Goal: Task Accomplishment & Management: Manage account settings

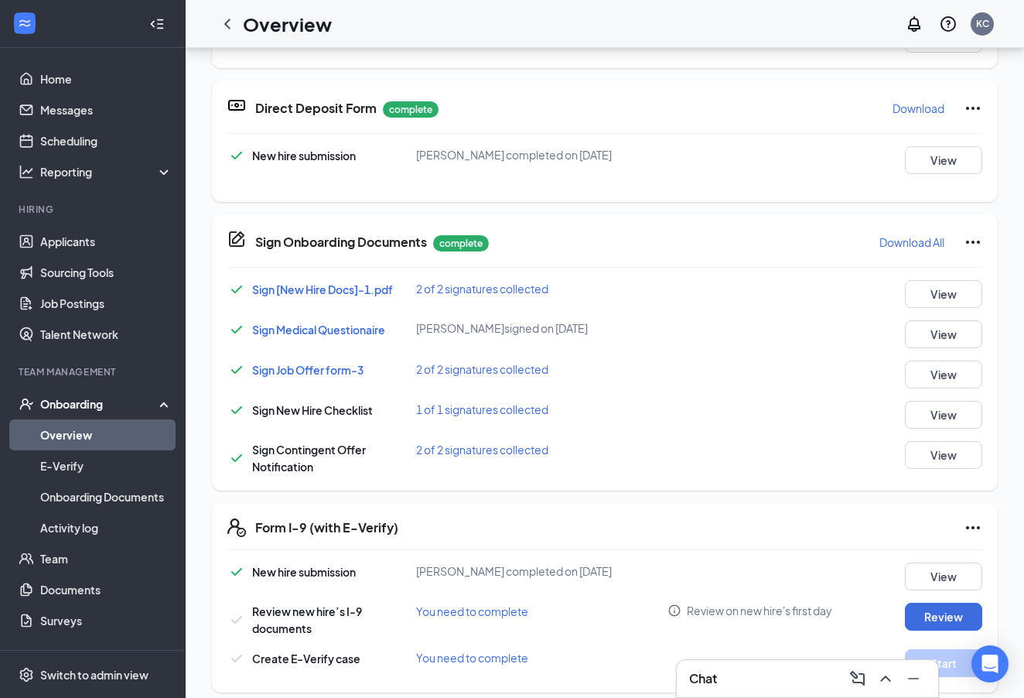
scroll to position [225, 0]
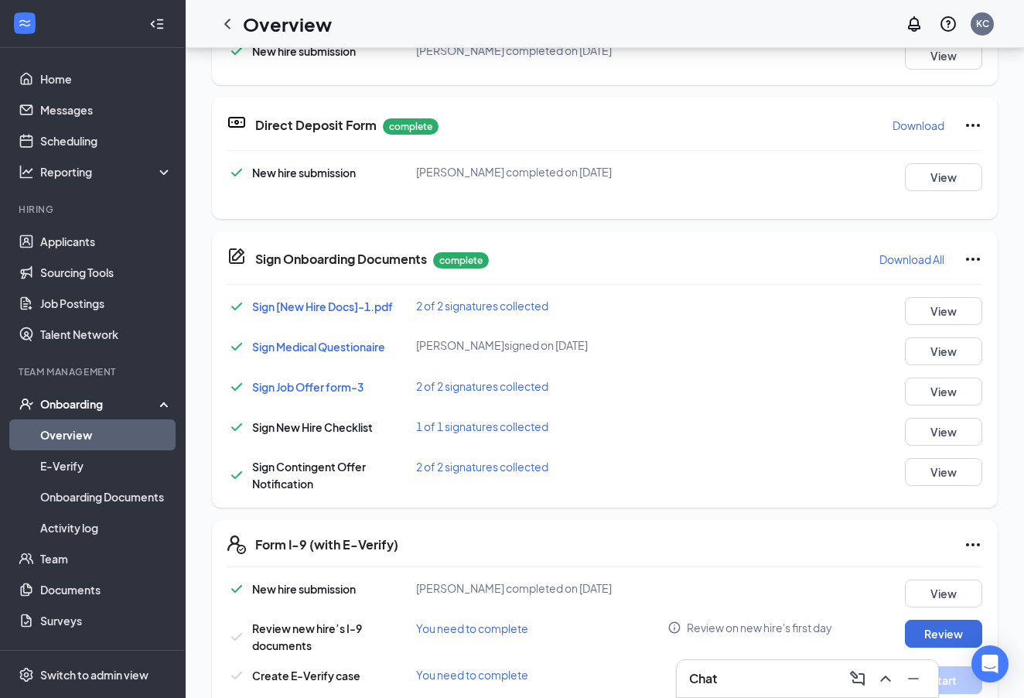
click at [304, 308] on span "Sign [New Hire Docs]-1.pdf" at bounding box center [322, 306] width 141 height 14
click at [316, 347] on span "Sign Medical Questionaire" at bounding box center [318, 347] width 133 height 14
click at [312, 384] on span "Sign Job Offer form-3" at bounding box center [307, 387] width 111 height 14
click at [81, 439] on link "Overview" at bounding box center [106, 434] width 132 height 31
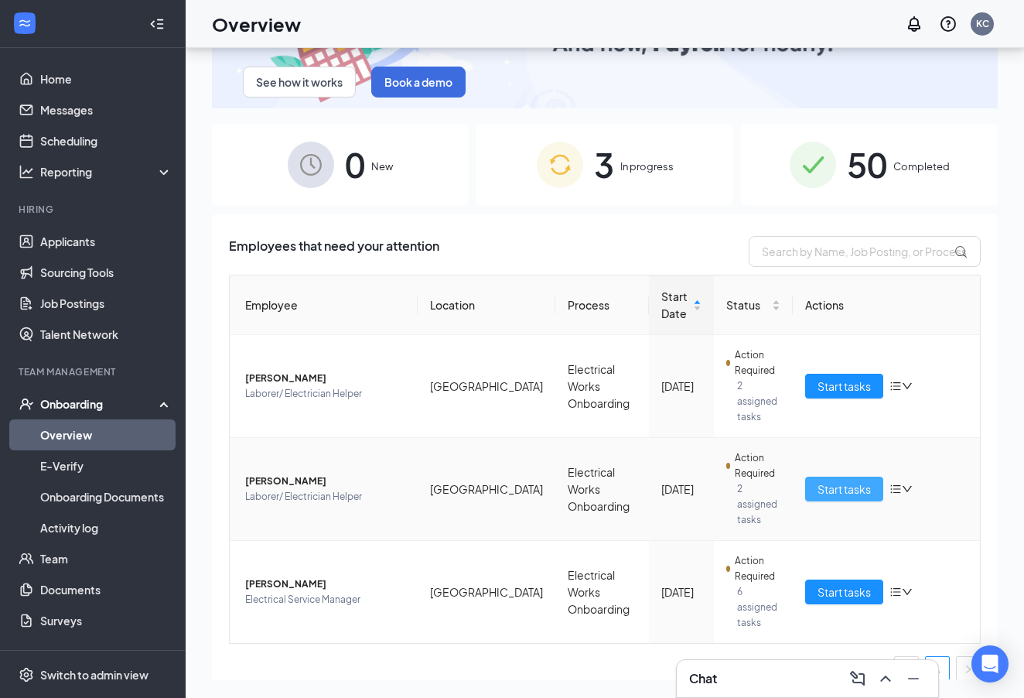
click at [851, 480] on span "Start tasks" at bounding box center [844, 488] width 53 height 17
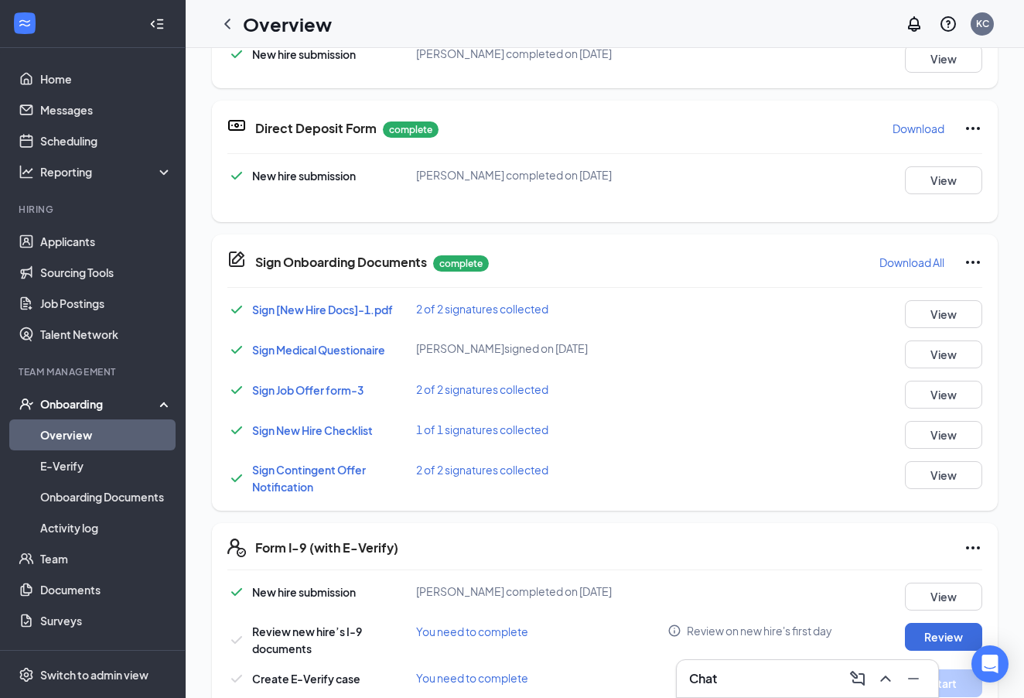
scroll to position [424, 0]
click at [308, 432] on span "Sign New Hire Checklist" at bounding box center [312, 431] width 121 height 14
click at [289, 472] on span "Sign Contingent Offer Notification" at bounding box center [309, 478] width 114 height 31
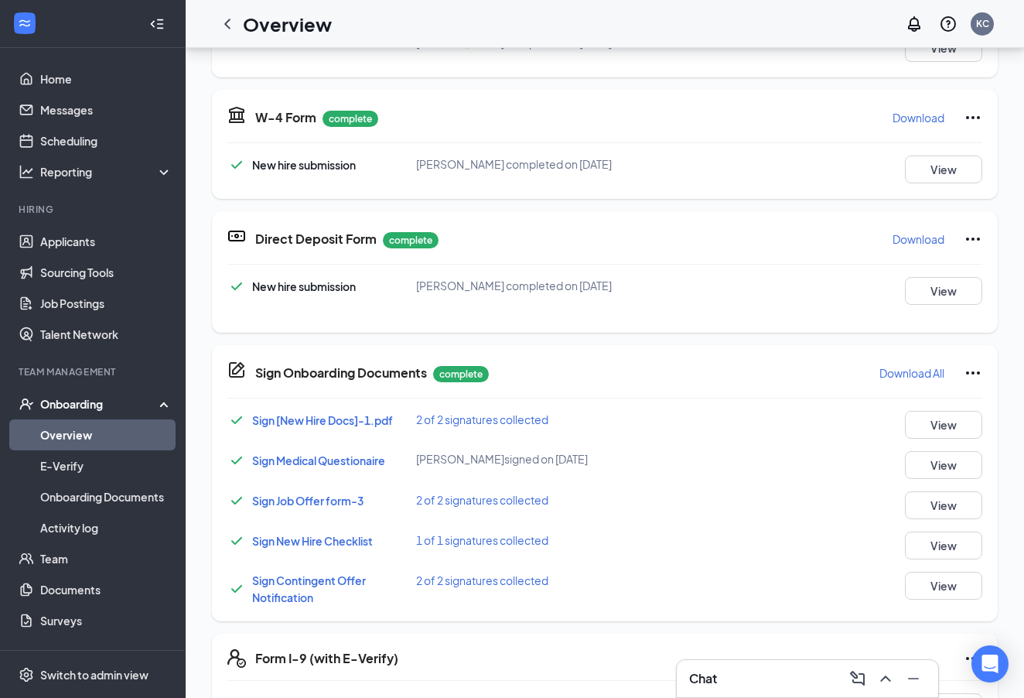
scroll to position [0, 0]
click at [68, 436] on link "Overview" at bounding box center [106, 434] width 132 height 31
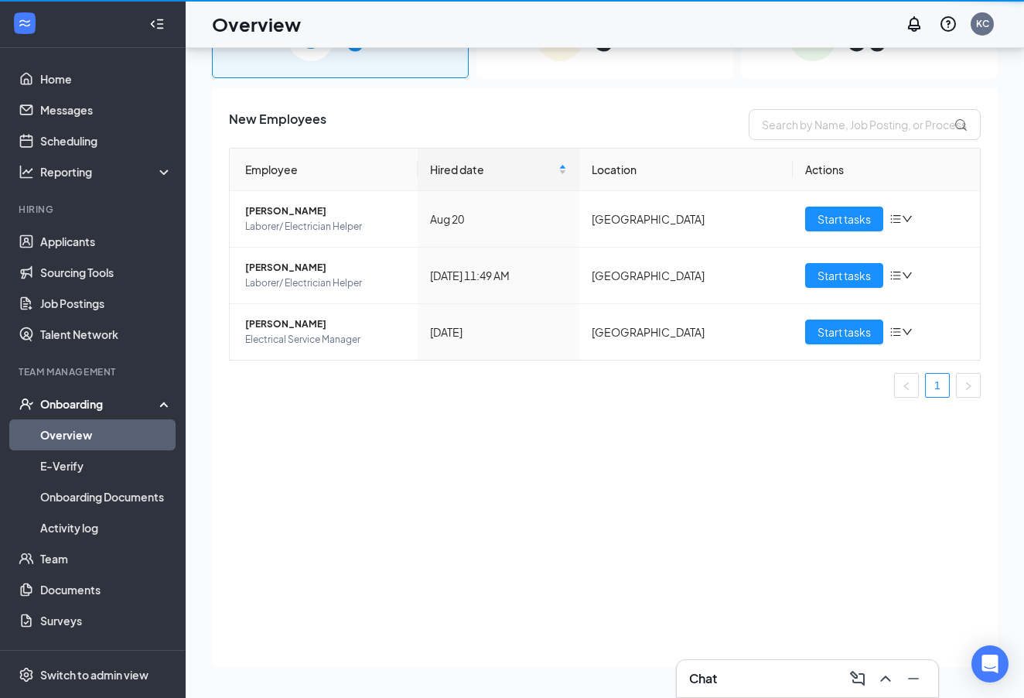
scroll to position [70, 0]
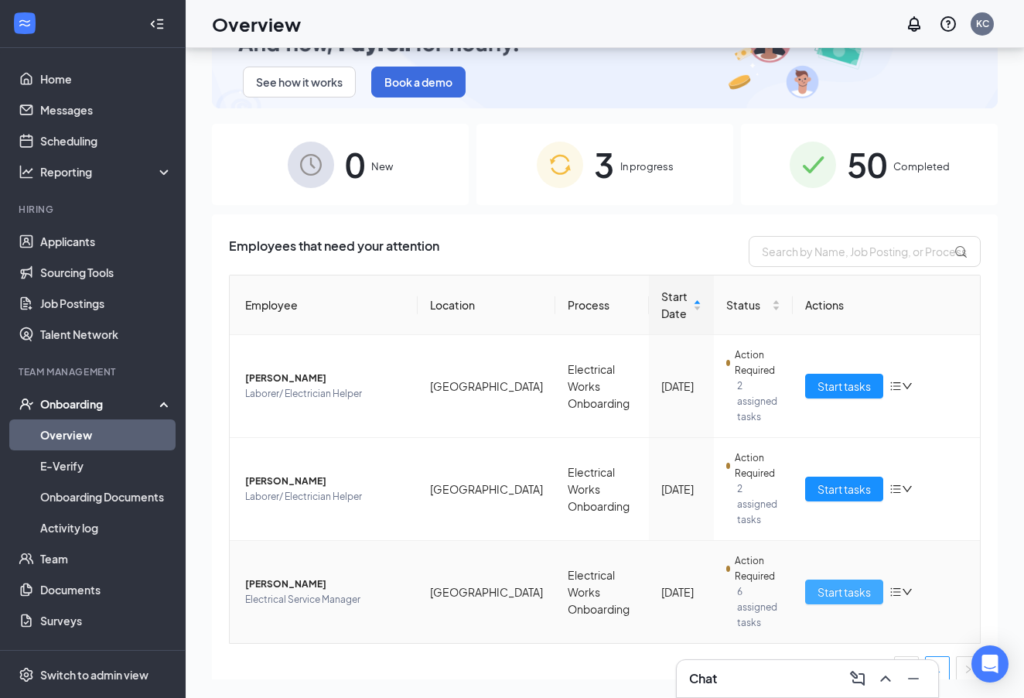
click at [858, 583] on span "Start tasks" at bounding box center [844, 591] width 53 height 17
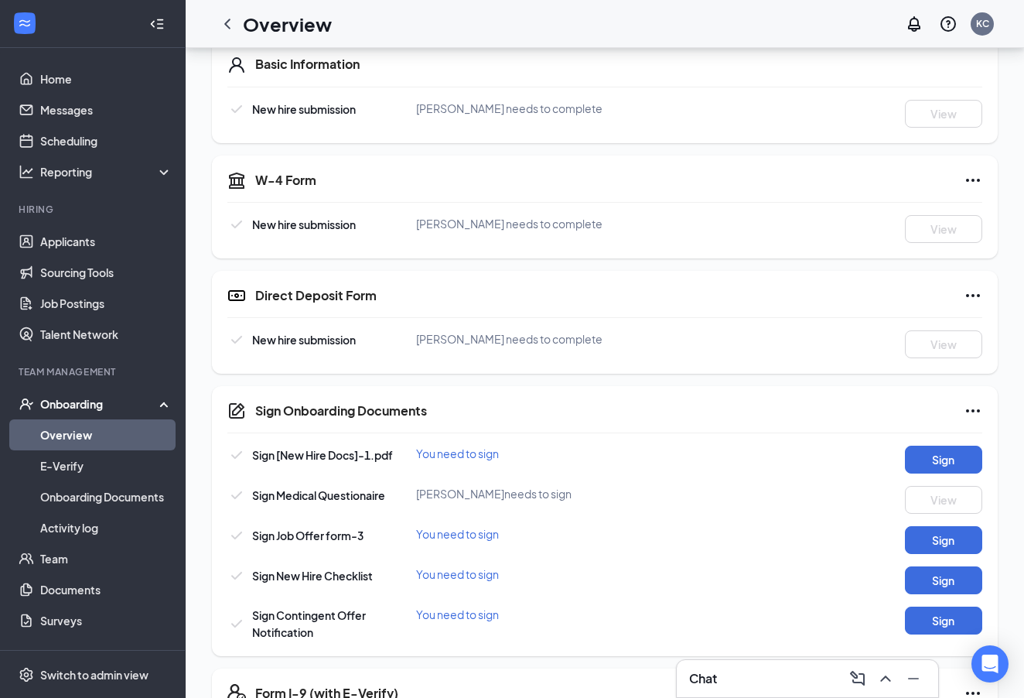
scroll to position [427, 0]
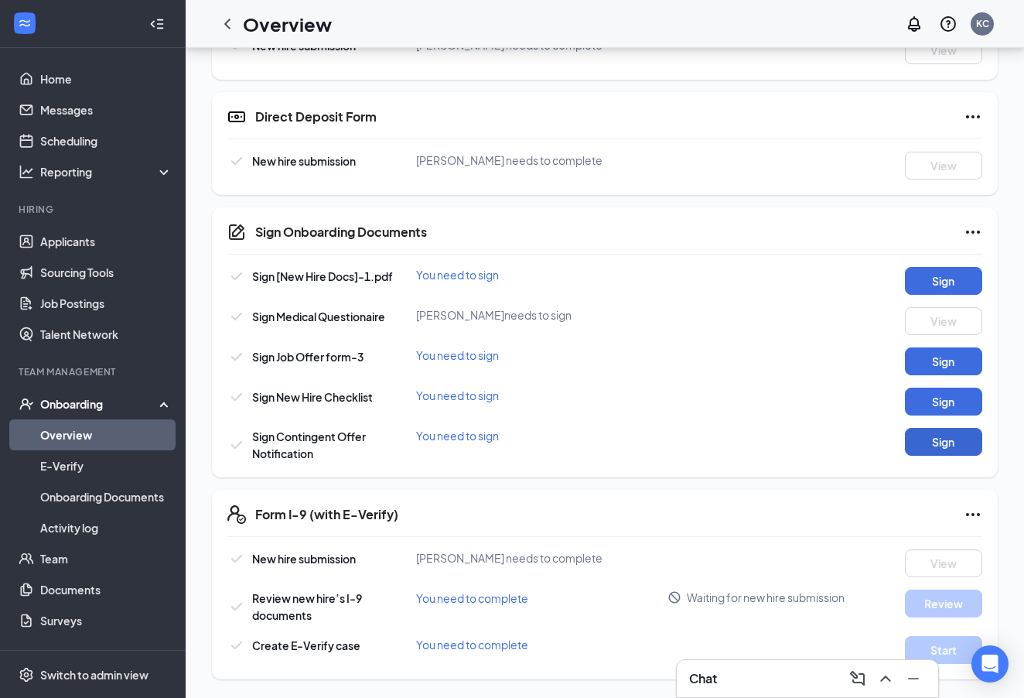
click at [939, 437] on button "Sign" at bounding box center [943, 442] width 77 height 28
click at [948, 406] on button "Sign" at bounding box center [943, 402] width 77 height 28
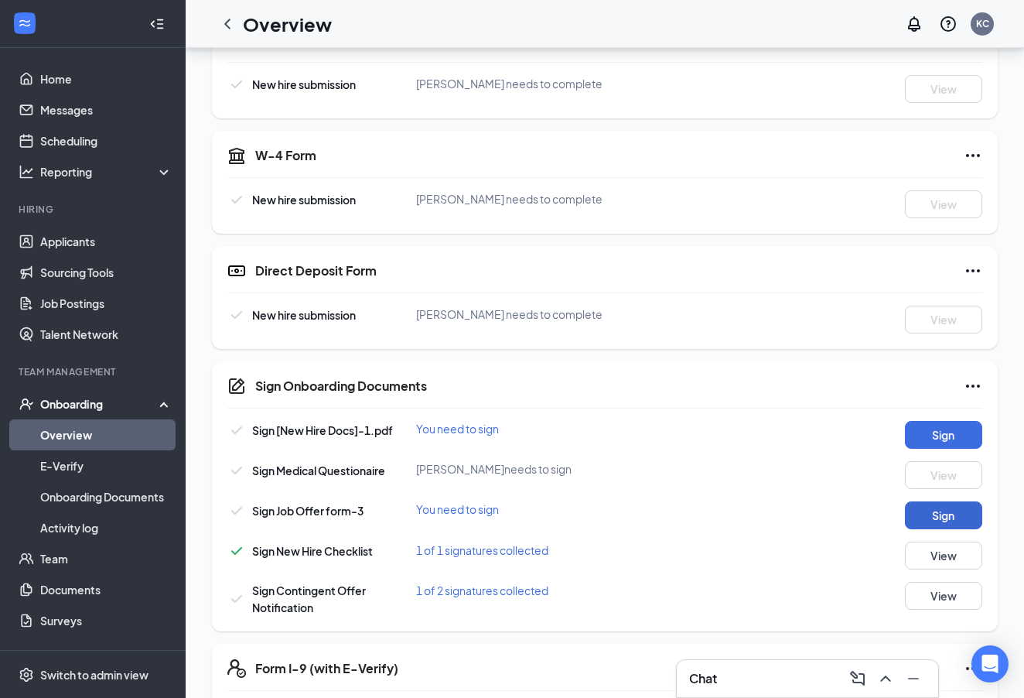
click at [952, 513] on button "Sign" at bounding box center [943, 515] width 77 height 28
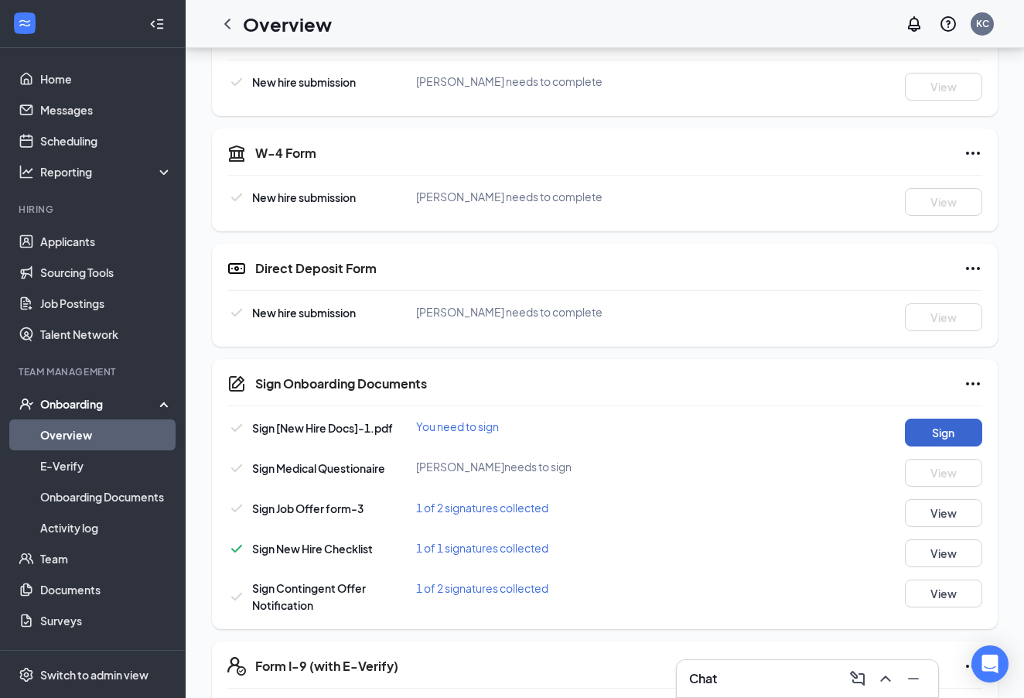
scroll to position [275, 0]
click at [952, 432] on button "Sign" at bounding box center [943, 433] width 77 height 28
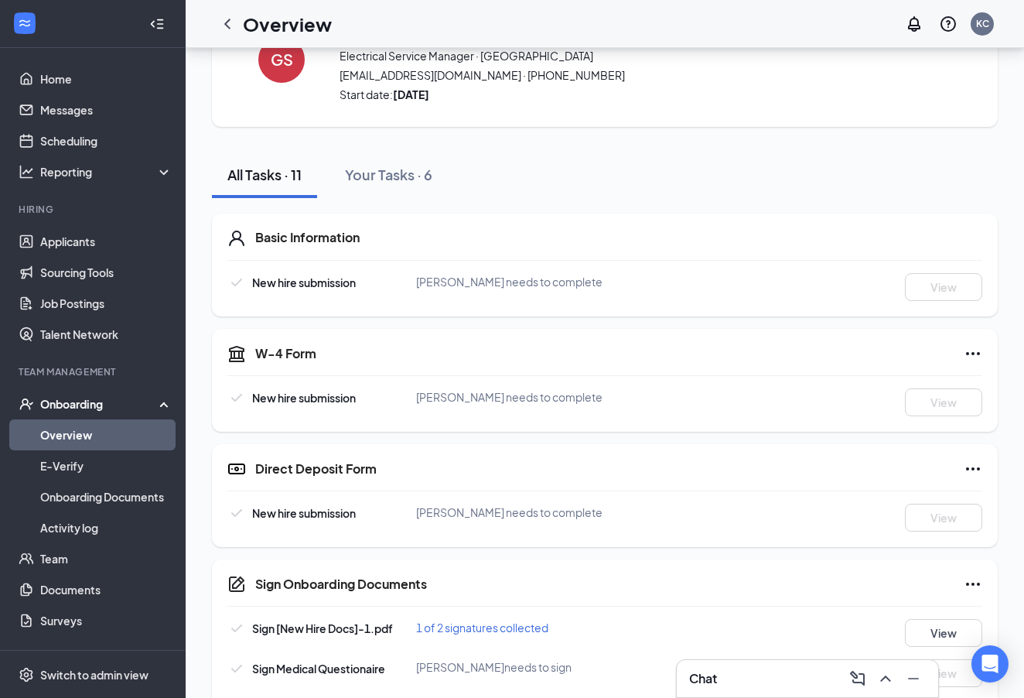
scroll to position [0, 0]
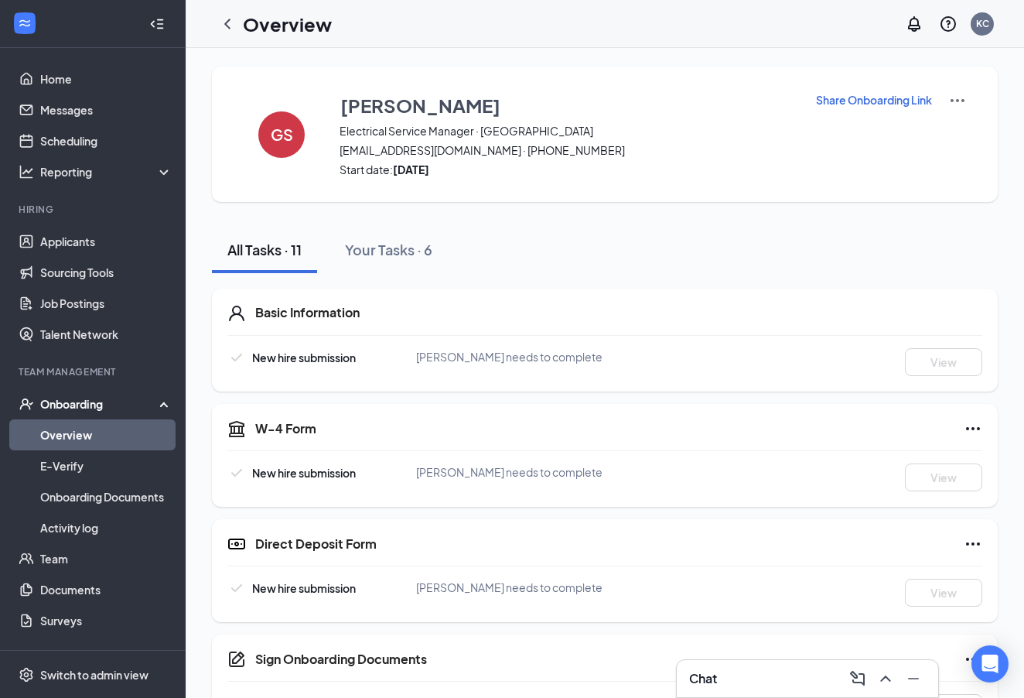
click at [957, 101] on img at bounding box center [957, 100] width 19 height 19
click at [815, 242] on div "All Tasks · 11 Your Tasks · 6" at bounding box center [605, 250] width 786 height 46
click at [61, 77] on link "Home" at bounding box center [106, 78] width 132 height 31
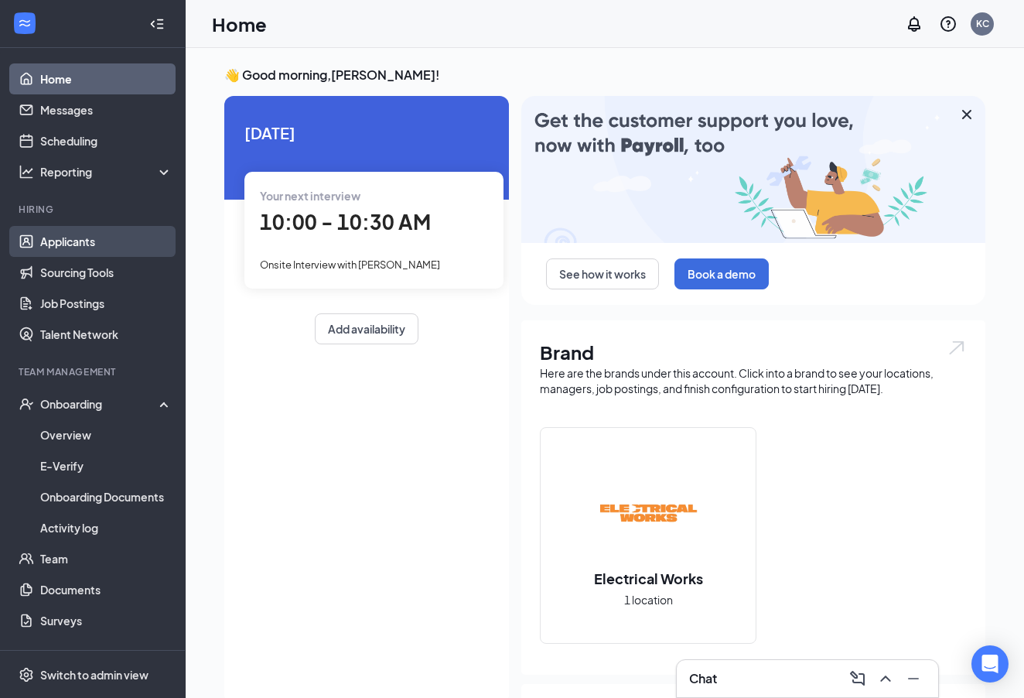
click at [81, 242] on link "Applicants" at bounding box center [106, 241] width 132 height 31
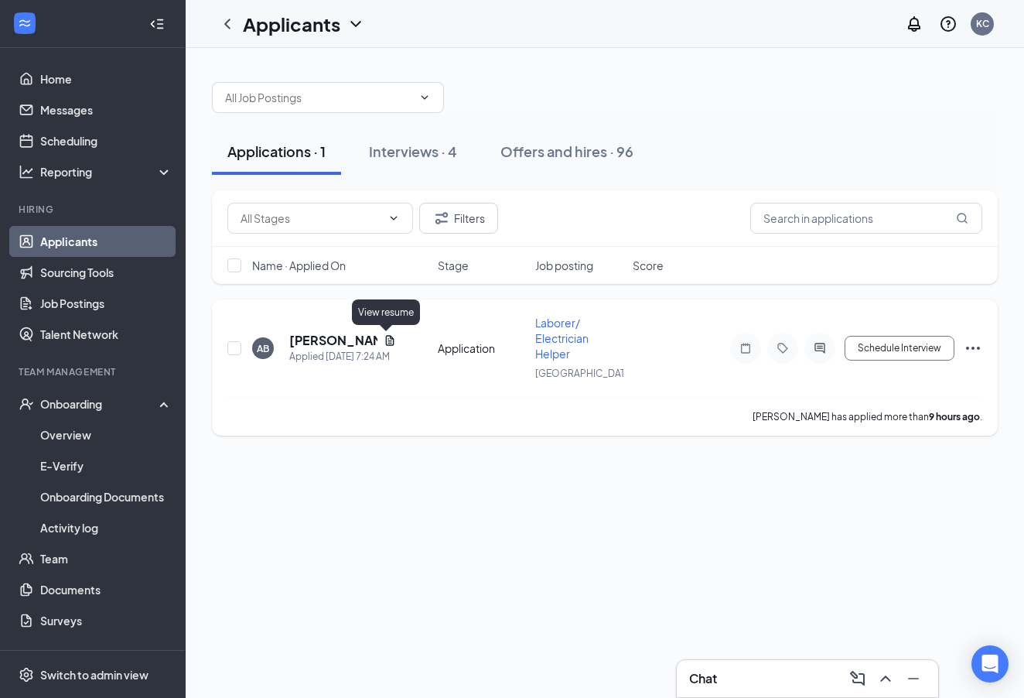
click at [387, 342] on icon "Document" at bounding box center [390, 340] width 12 height 12
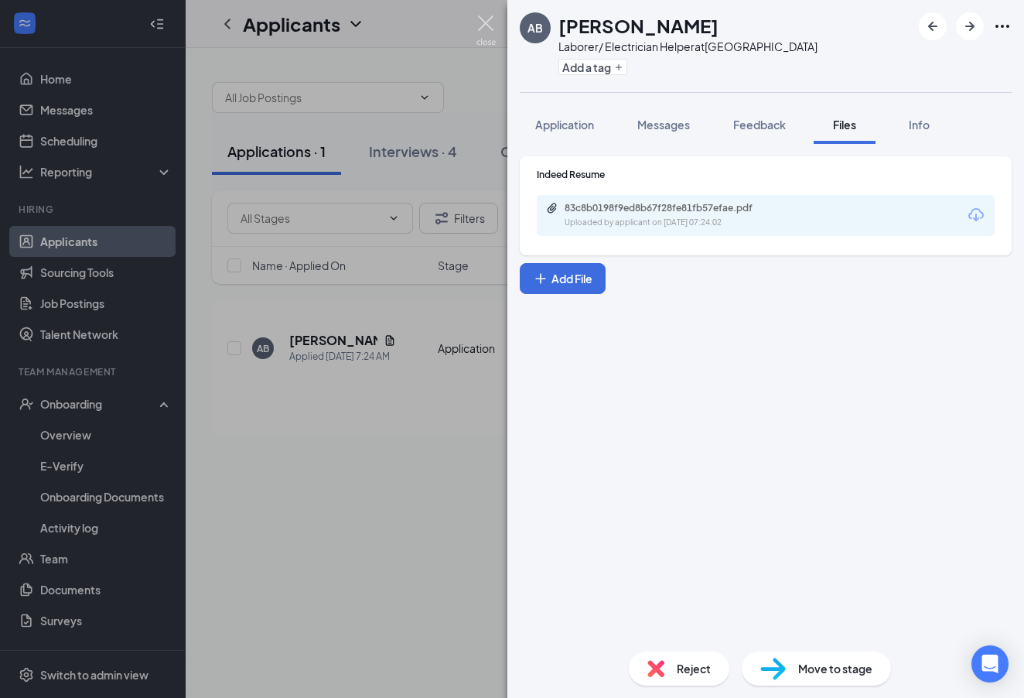
click at [487, 26] on img at bounding box center [486, 30] width 19 height 30
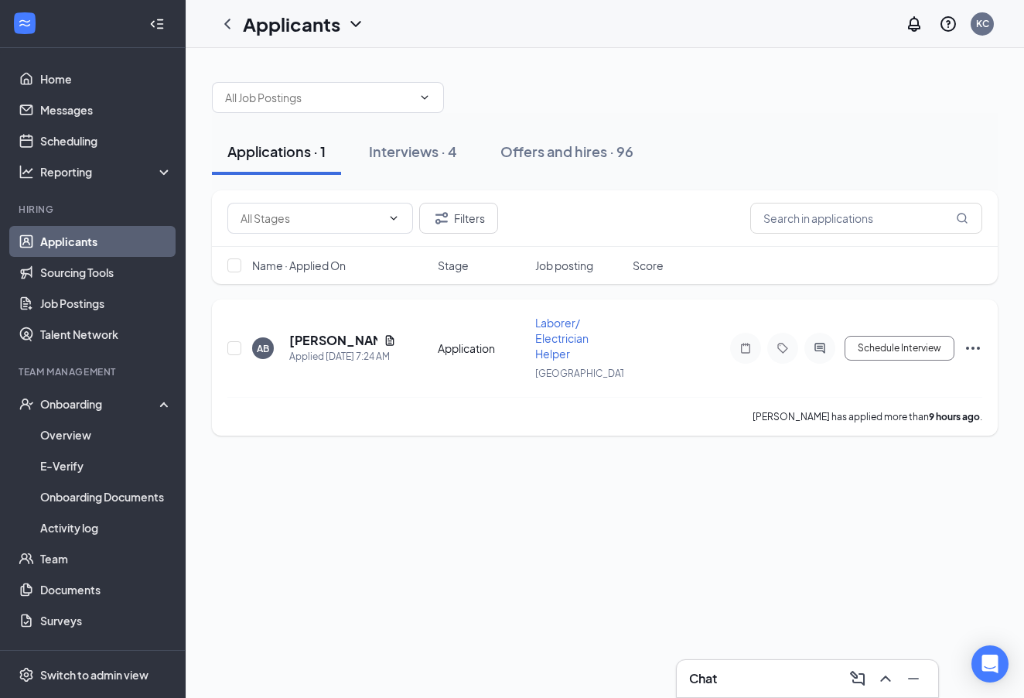
click at [976, 348] on icon "Ellipses" at bounding box center [973, 348] width 19 height 19
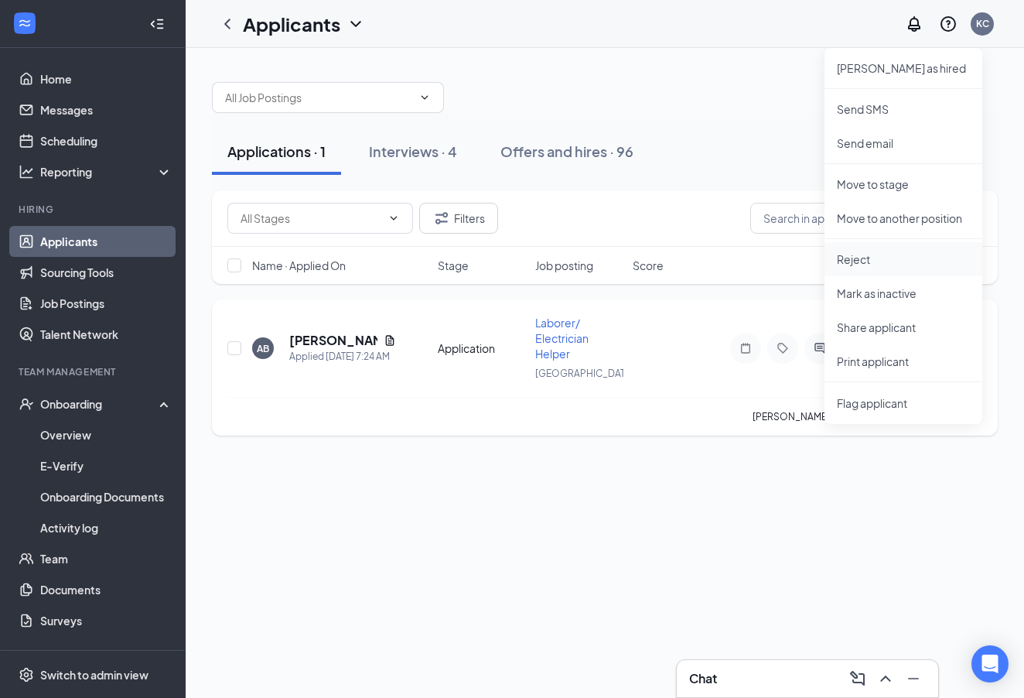
click at [903, 257] on p "Reject" at bounding box center [903, 258] width 133 height 15
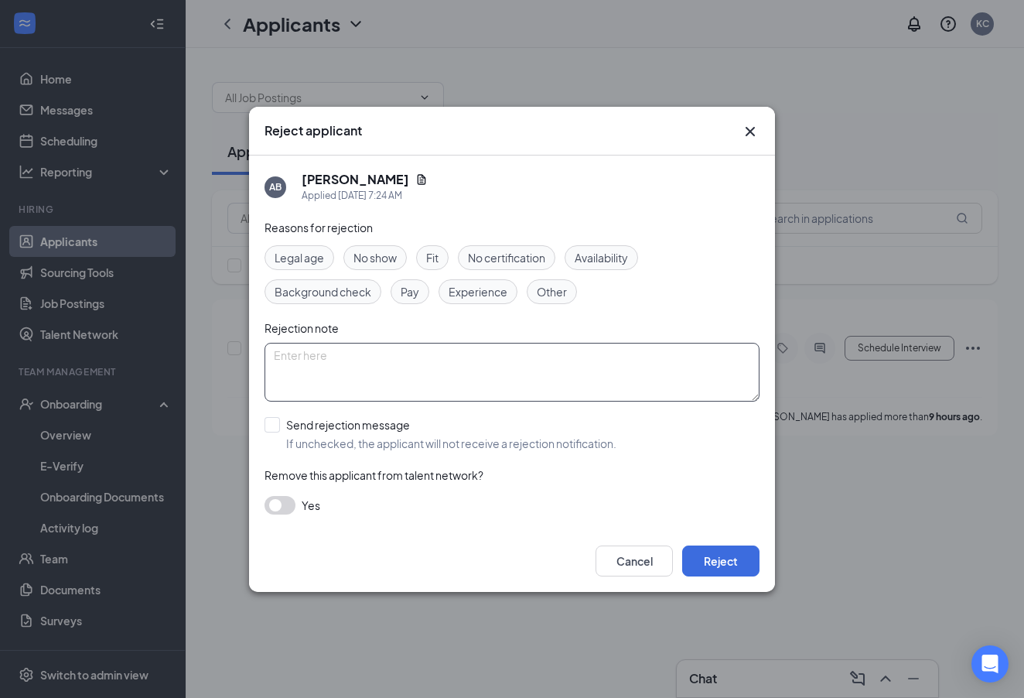
drag, startPoint x: 487, startPoint y: 288, endPoint x: 483, endPoint y: 355, distance: 67.5
click at [489, 289] on span "Experience" at bounding box center [478, 291] width 59 height 17
click at [274, 422] on label "Send rejection message If unchecked, the applicant will not receive a rejection…" at bounding box center [441, 434] width 352 height 34
click at [274, 422] on input "Send rejection message If unchecked, the applicant will not receive a rejection…" at bounding box center [441, 434] width 352 height 34
checkbox input "true"
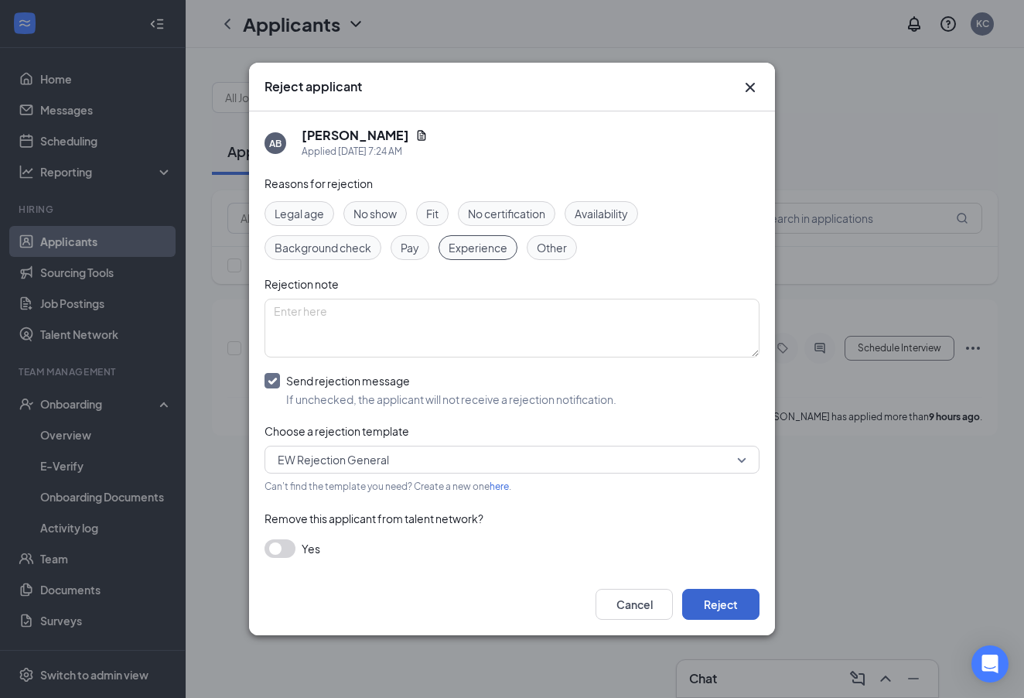
drag, startPoint x: 733, startPoint y: 605, endPoint x: 743, endPoint y: 589, distance: 18.9
click at [733, 605] on button "Reject" at bounding box center [720, 604] width 77 height 31
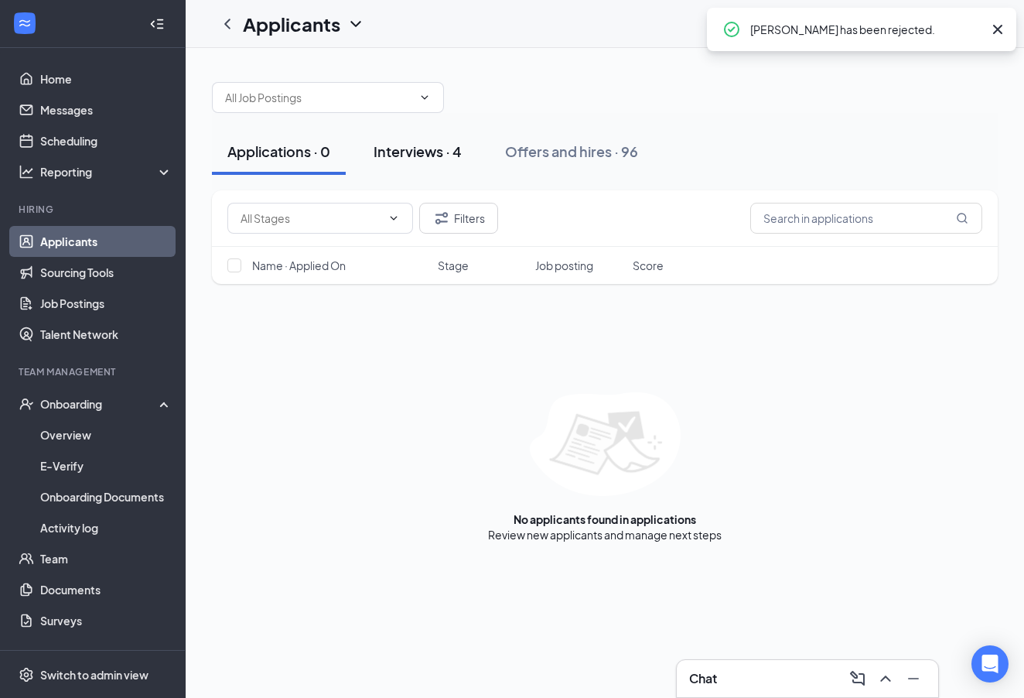
drag, startPoint x: 405, startPoint y: 149, endPoint x: 413, endPoint y: 150, distance: 7.8
click at [407, 150] on div "Interviews · 4" at bounding box center [418, 151] width 88 height 19
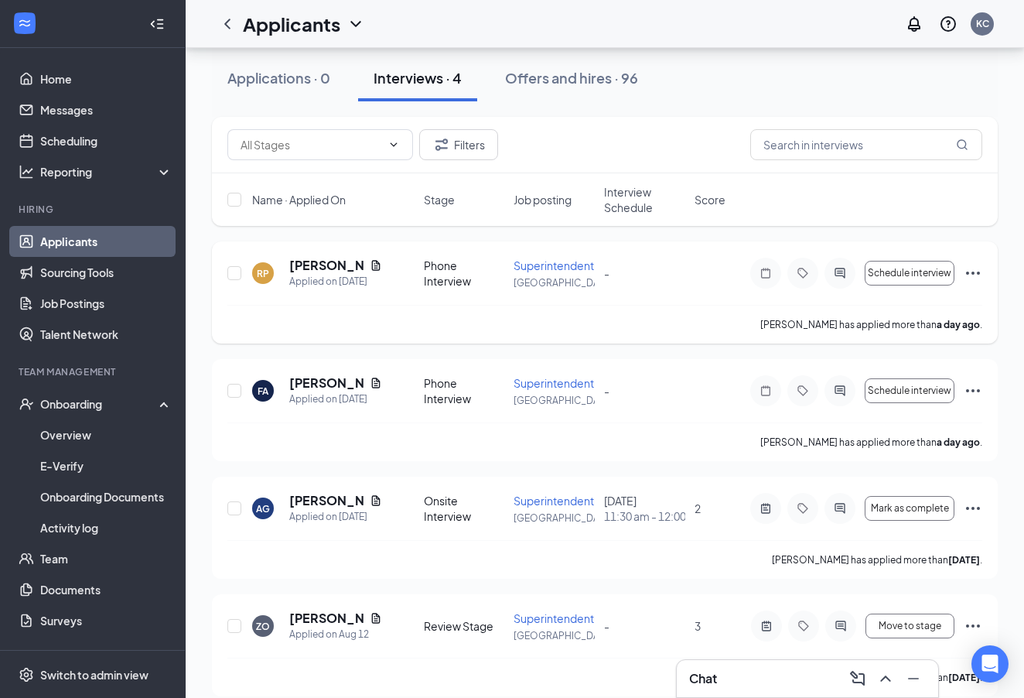
scroll to position [99, 0]
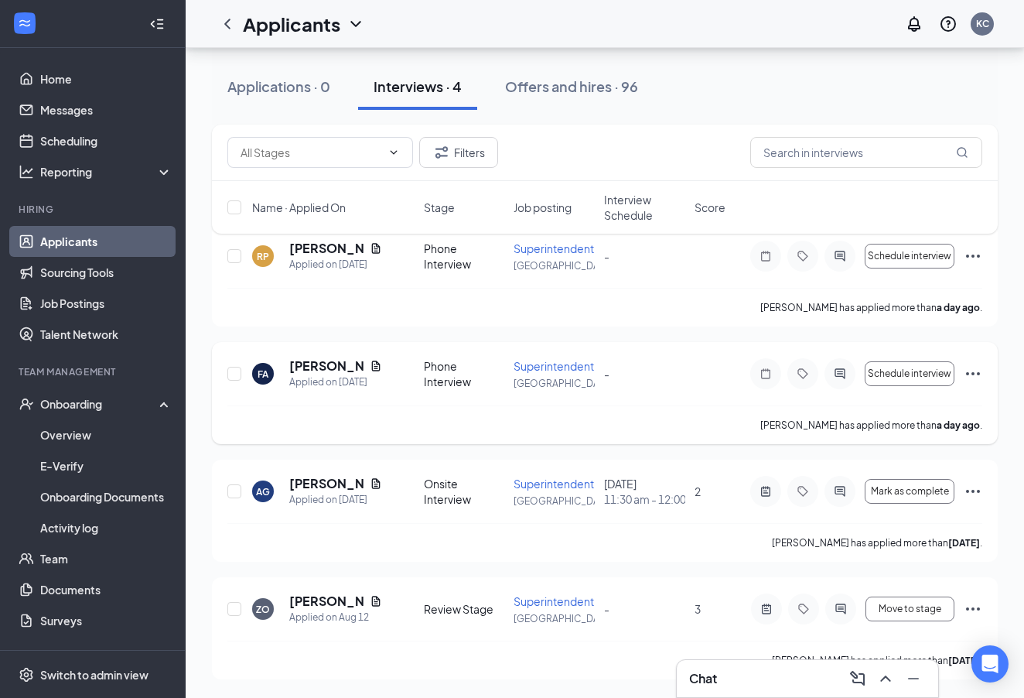
click at [974, 364] on icon "Ellipses" at bounding box center [973, 373] width 19 height 19
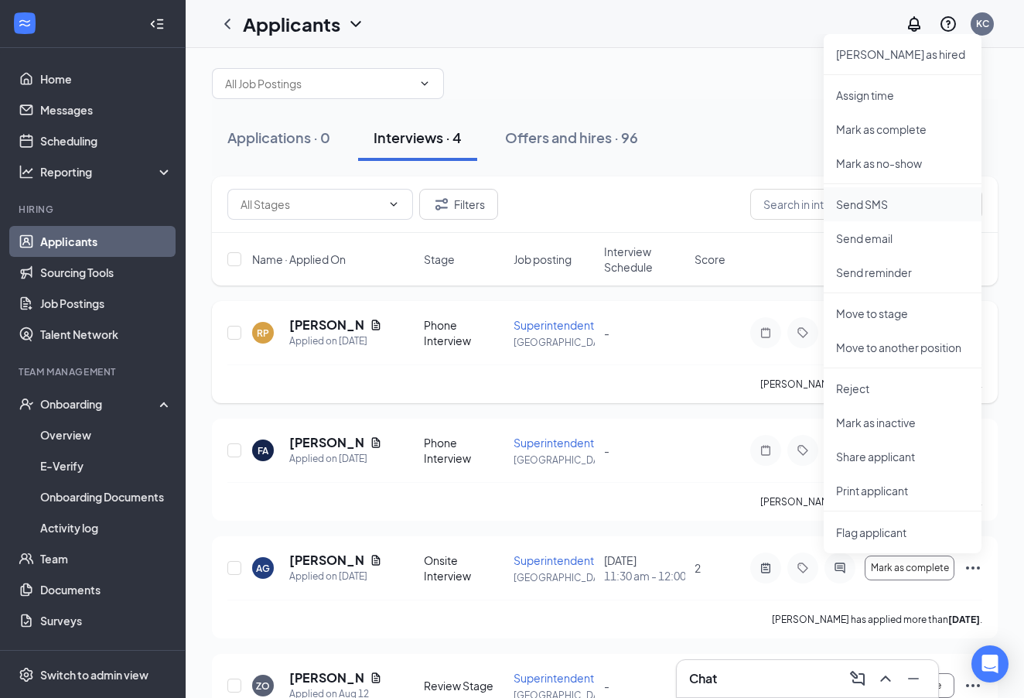
scroll to position [10, 0]
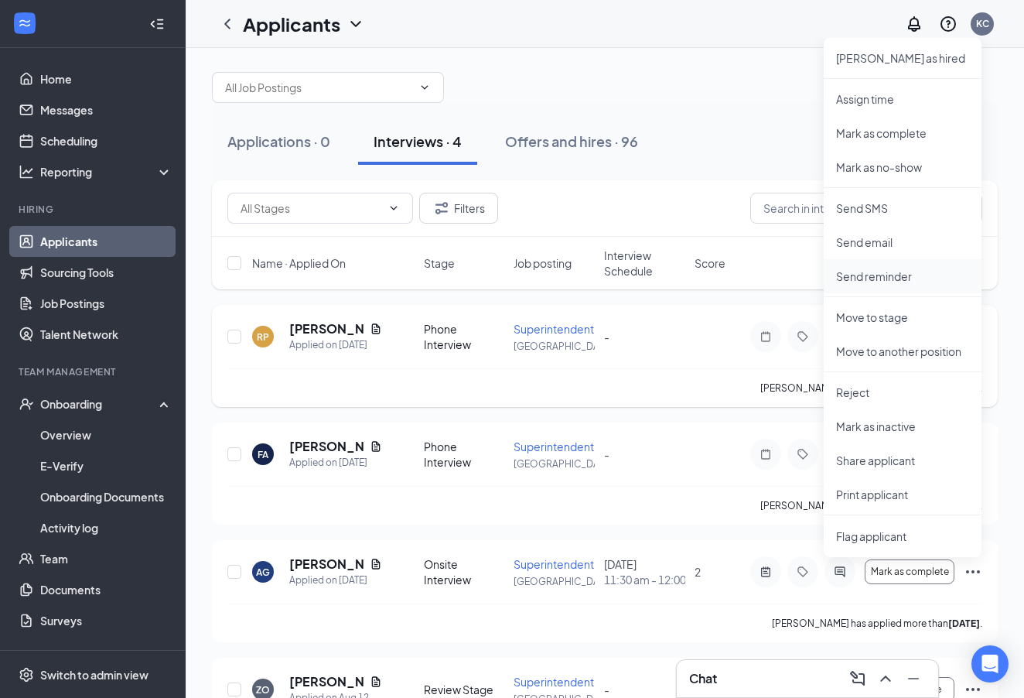
click at [903, 271] on p "Send reminder" at bounding box center [902, 275] width 133 height 15
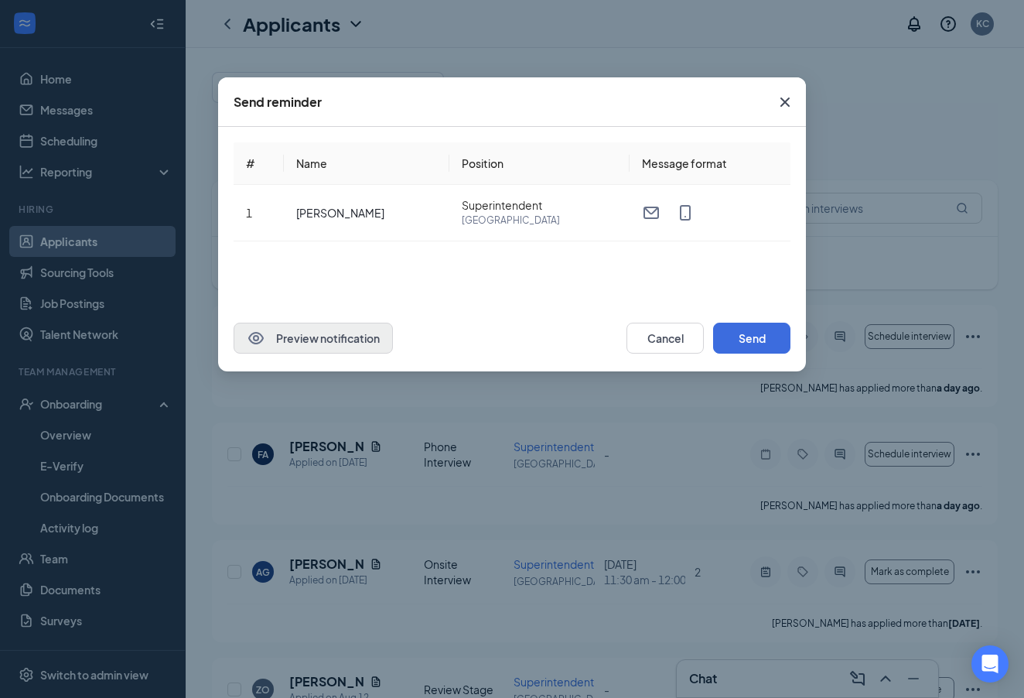
click at [356, 337] on button "Preview notification" at bounding box center [313, 338] width 159 height 31
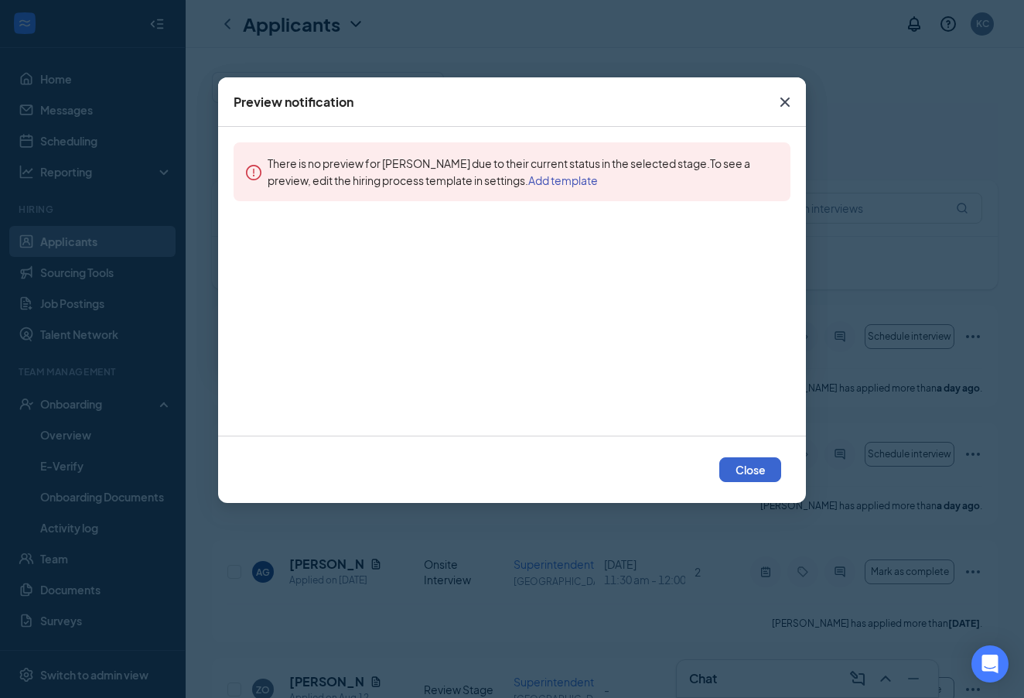
click at [761, 470] on button "Close" at bounding box center [750, 469] width 62 height 25
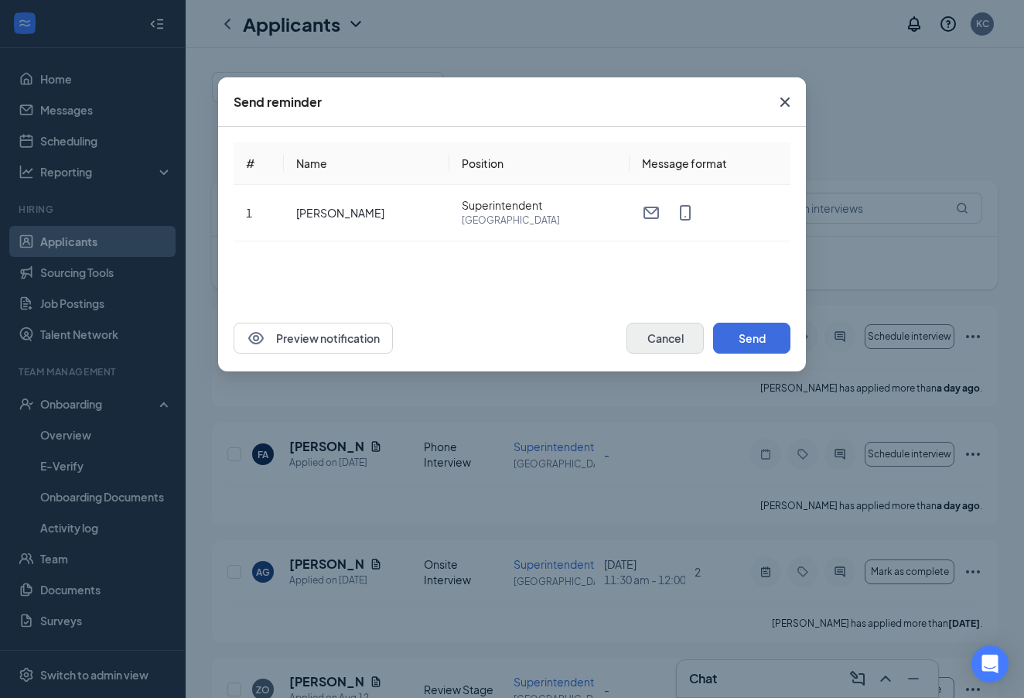
click at [648, 341] on button "Cancel" at bounding box center [665, 338] width 77 height 31
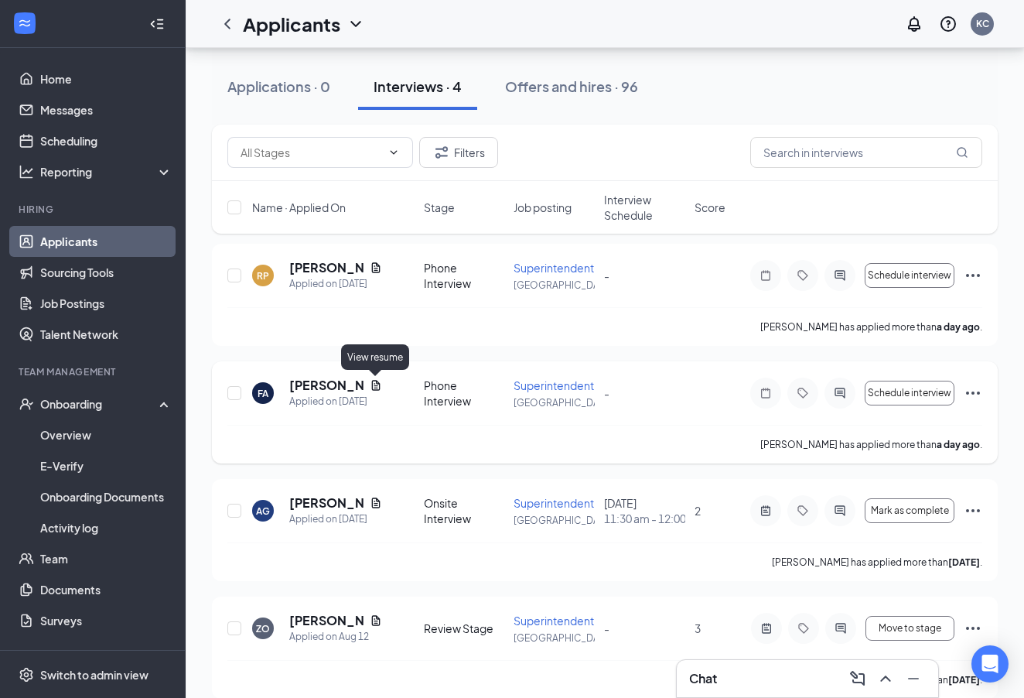
scroll to position [104, 0]
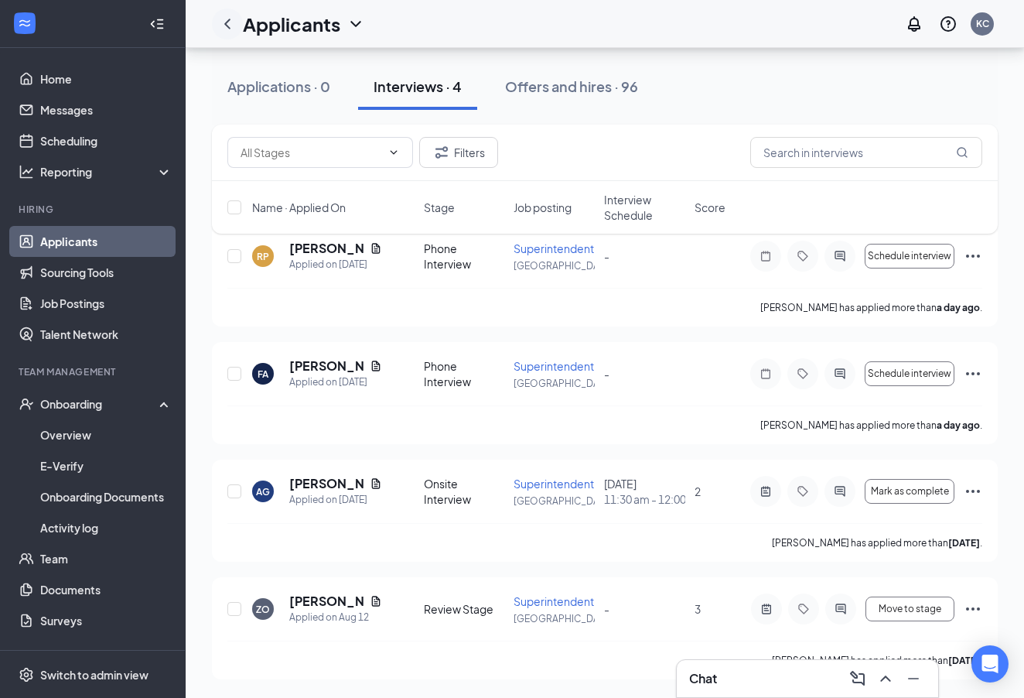
click at [233, 26] on icon "ChevronLeft" at bounding box center [227, 24] width 19 height 19
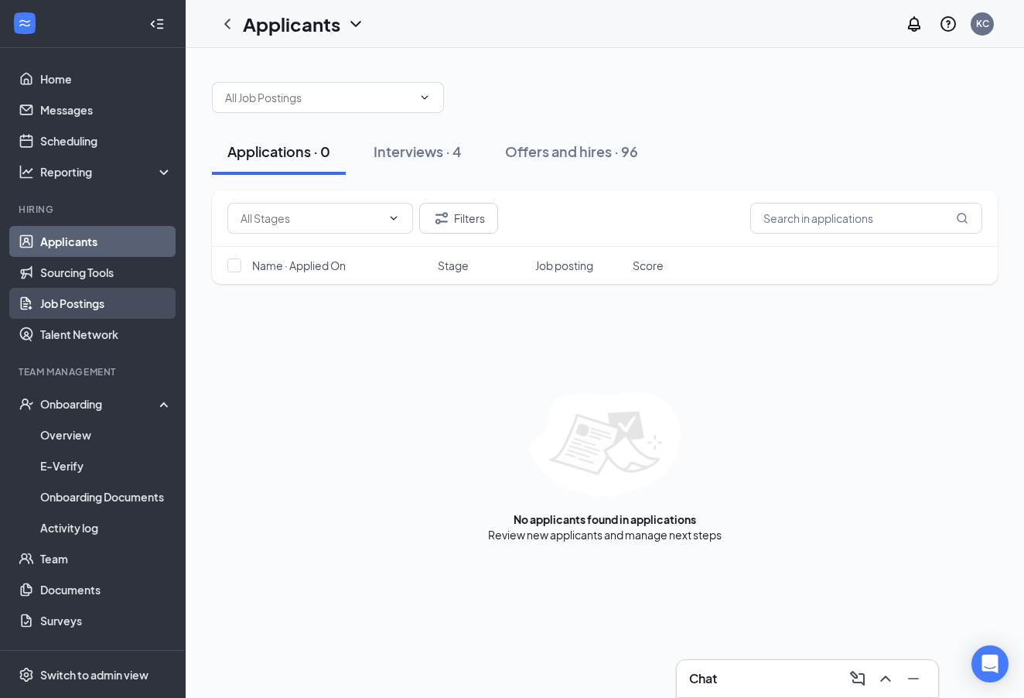
click at [84, 306] on link "Job Postings" at bounding box center [106, 303] width 132 height 31
